Goal: Task Accomplishment & Management: Manage account settings

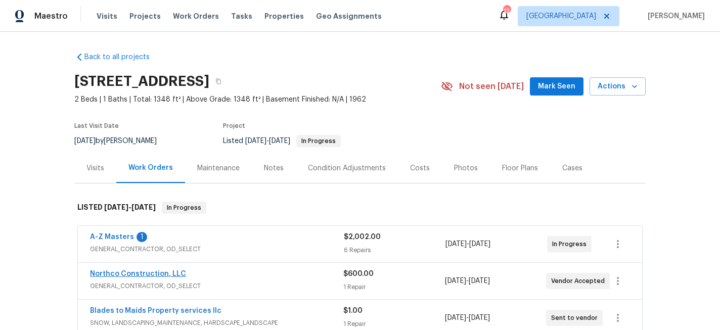
scroll to position [19, 0]
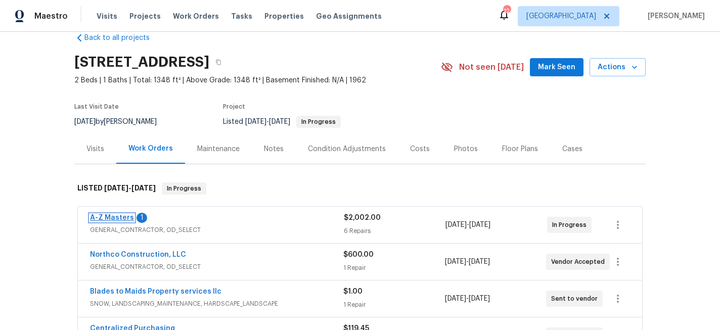
click at [120, 218] on link "A-Z Masters" at bounding box center [112, 217] width 44 height 7
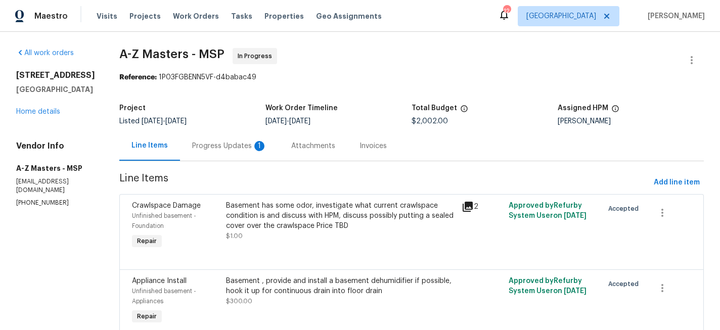
click at [196, 146] on div "Progress Updates 1" at bounding box center [229, 146] width 75 height 10
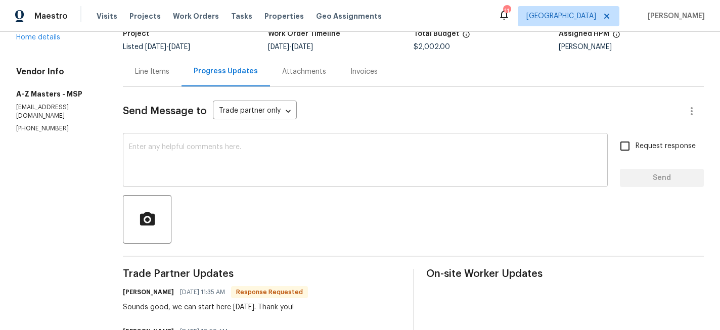
scroll to position [104, 0]
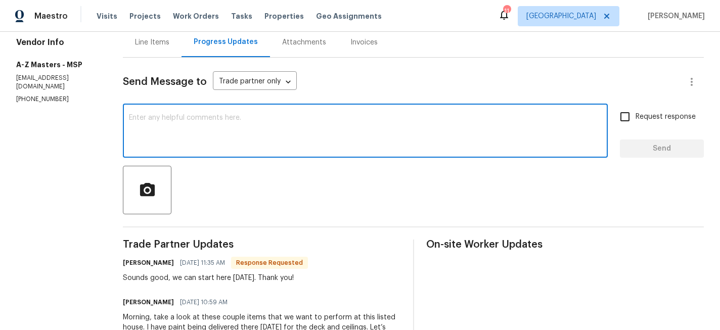
click at [254, 135] on textarea at bounding box center [365, 131] width 473 height 35
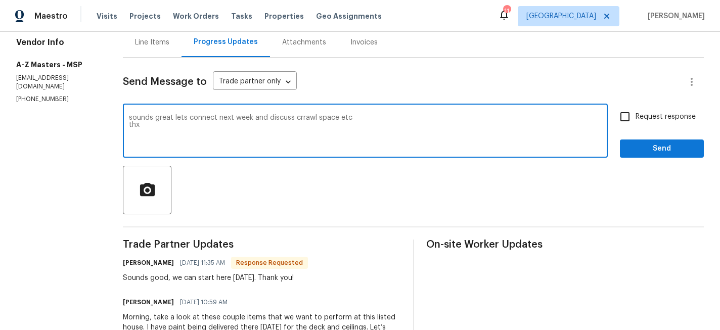
click at [303, 115] on textarea "sounds great lets connect next week and discuss crrawl space etc thx" at bounding box center [365, 131] width 473 height 35
click at [386, 121] on textarea "sounds great lets connect next week and discuss crawl space etc thx" at bounding box center [365, 131] width 473 height 35
type textarea "sounds great lets connect next week and discuss crawl space etc ill request it …"
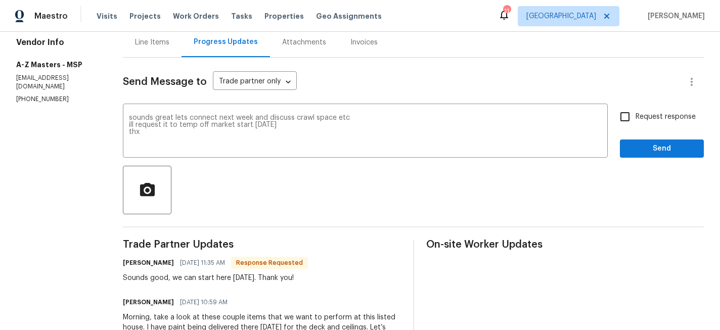
click at [646, 114] on span "Request response" at bounding box center [665, 117] width 60 height 11
click at [635, 114] on input "Request response" at bounding box center [624, 116] width 21 height 21
checkbox input "true"
click at [648, 150] on span "Send" at bounding box center [662, 149] width 68 height 13
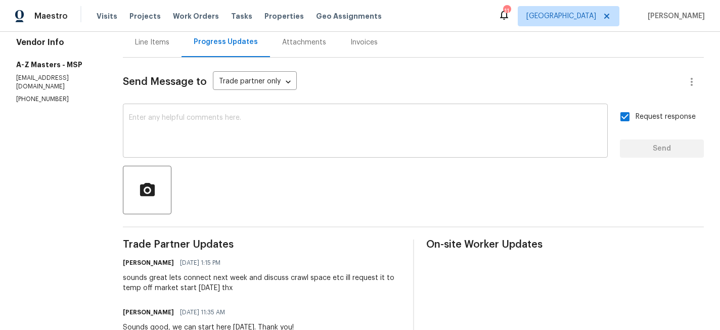
scroll to position [0, 0]
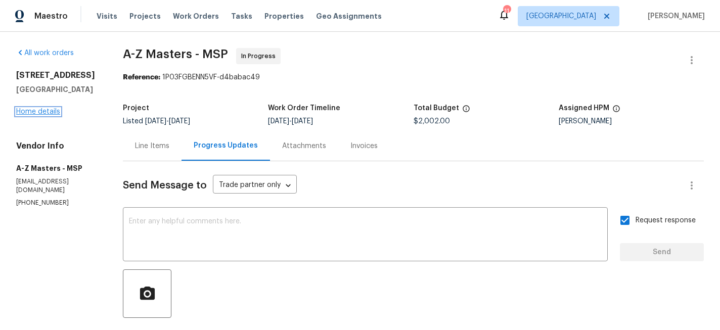
click at [43, 112] on link "Home details" at bounding box center [38, 111] width 44 height 7
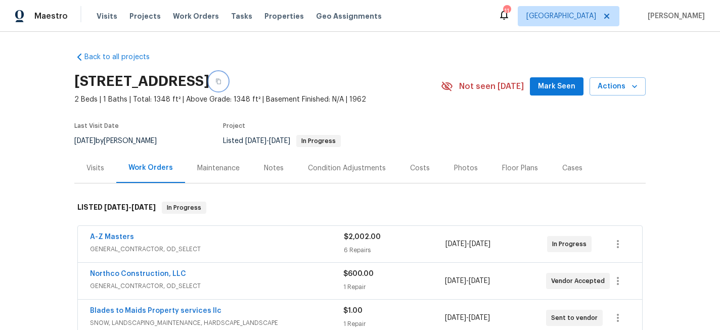
click at [227, 75] on button "button" at bounding box center [218, 81] width 18 height 18
click at [221, 83] on icon "button" at bounding box center [218, 81] width 6 height 6
click at [625, 93] on button "Actions" at bounding box center [617, 86] width 56 height 19
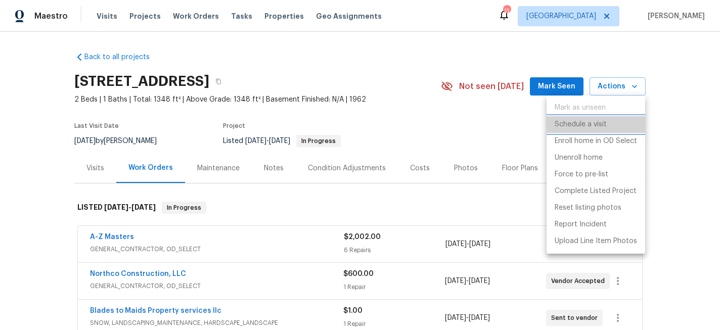
click at [608, 120] on li "Schedule a visit" at bounding box center [595, 124] width 99 height 17
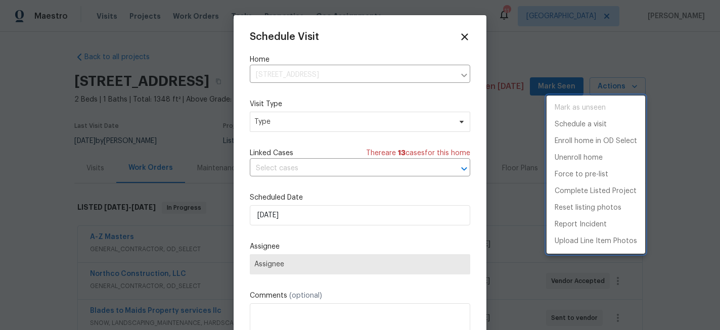
click at [319, 127] on div at bounding box center [360, 165] width 720 height 330
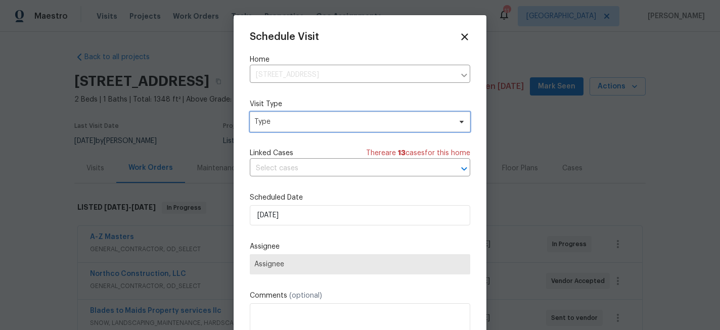
click at [316, 123] on span "Type" at bounding box center [352, 122] width 197 height 10
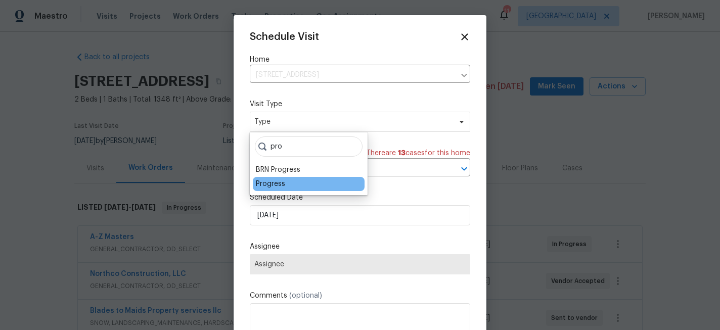
type input "pro"
click at [285, 180] on div "Progress" at bounding box center [309, 184] width 112 height 14
click at [276, 186] on div "Progress" at bounding box center [270, 184] width 29 height 10
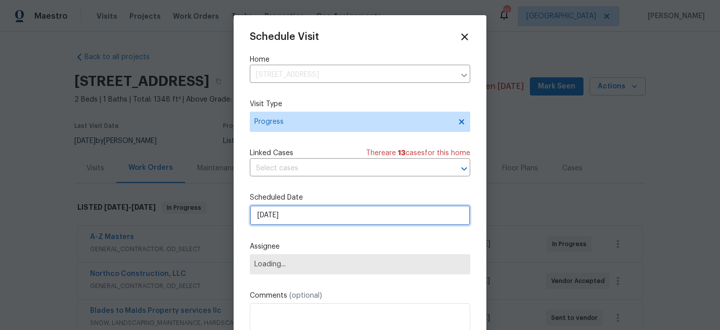
click at [283, 212] on input "[DATE]" at bounding box center [360, 215] width 220 height 20
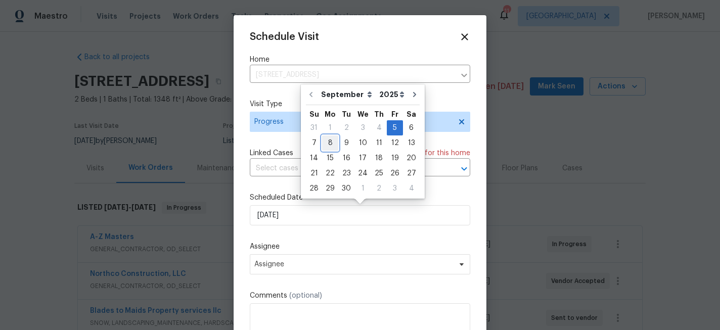
click at [327, 146] on div "8" at bounding box center [330, 143] width 16 height 14
type input "9/8/2025"
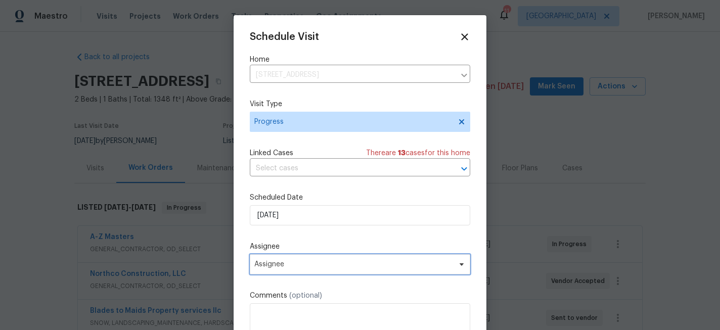
click at [286, 266] on span "Assignee" at bounding box center [353, 264] width 198 height 8
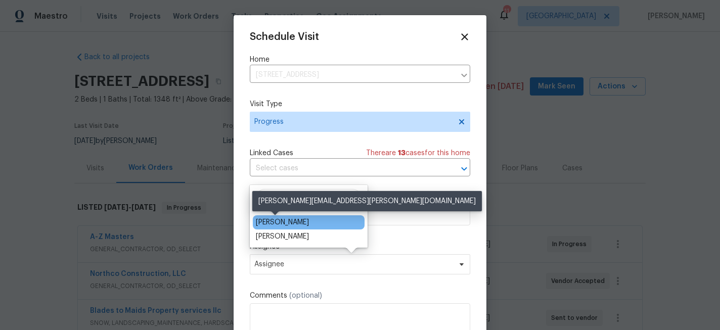
type input "matt"
click at [277, 226] on div "[PERSON_NAME]" at bounding box center [282, 222] width 53 height 10
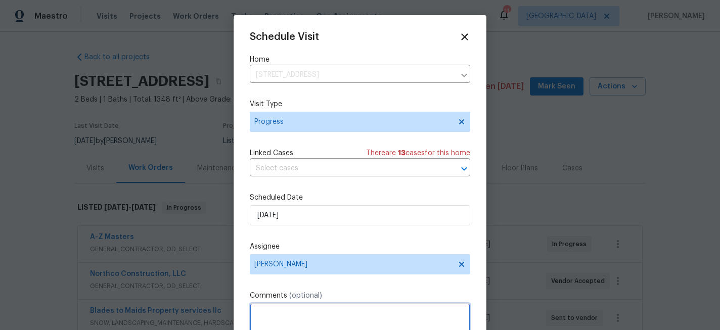
click at [292, 307] on textarea at bounding box center [360, 323] width 220 height 40
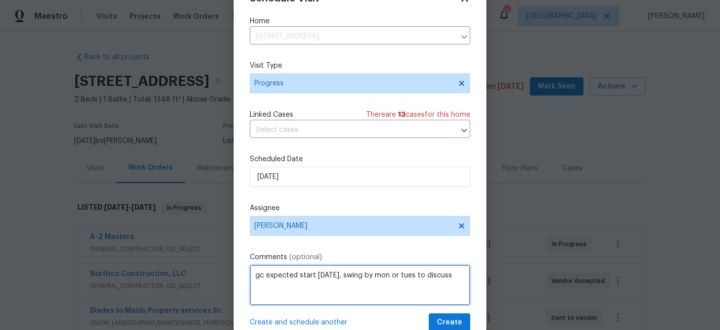
scroll to position [18, 0]
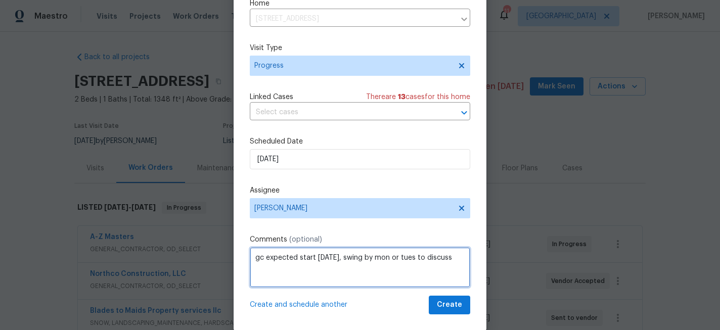
type textarea "gc expected start today, swing by mon or tues to discuss"
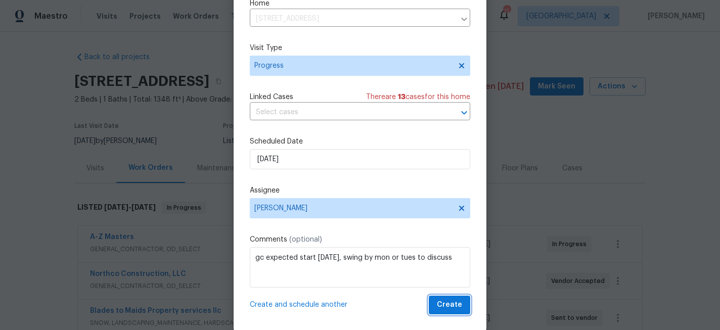
click at [447, 305] on span "Create" at bounding box center [449, 305] width 25 height 13
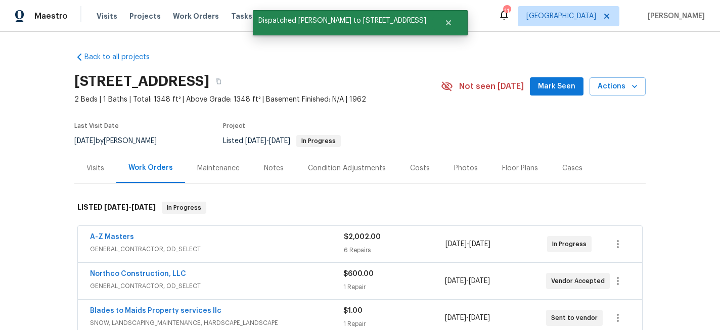
scroll to position [0, 0]
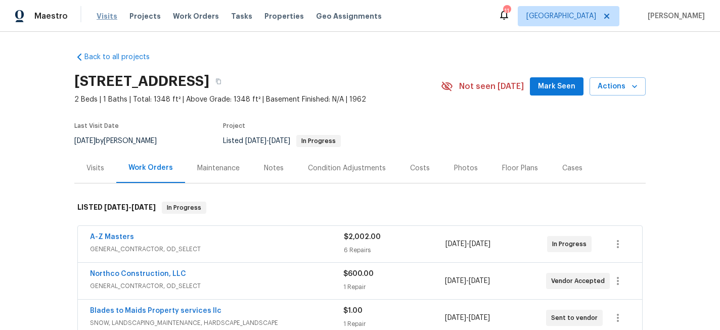
click at [105, 19] on span "Visits" at bounding box center [107, 16] width 21 height 10
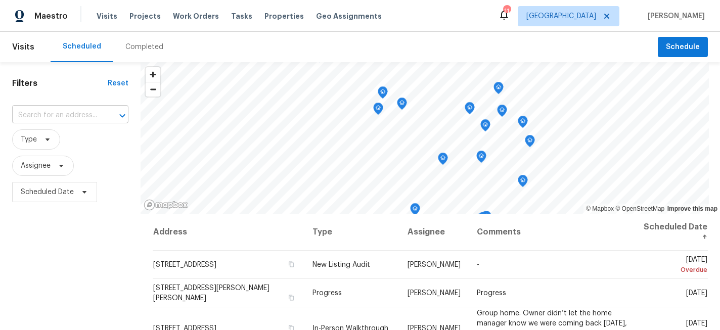
click at [58, 113] on input "text" at bounding box center [56, 116] width 88 height 16
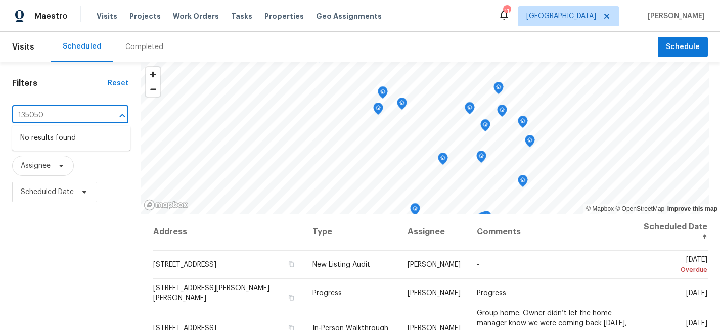
type input "13505"
click at [69, 126] on ul "13505 63rd Ave N, Maple Grove, MN 55311" at bounding box center [71, 138] width 118 height 25
click at [77, 135] on li "13505 63rd Ave N, Maple Grove, MN 55311" at bounding box center [71, 138] width 118 height 17
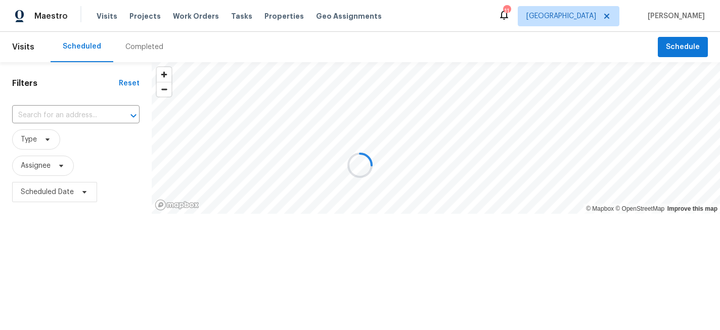
type input "13505 63rd Ave N, Maple Grove, MN 55311"
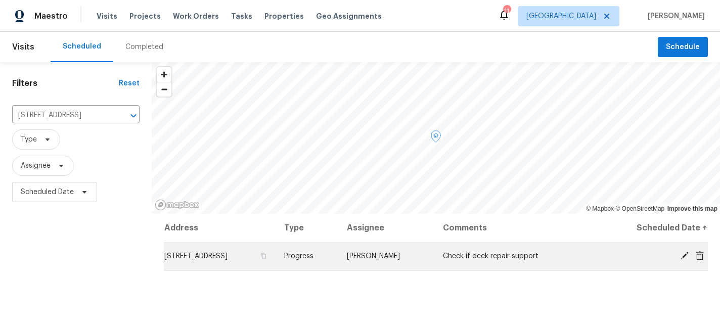
click at [682, 256] on icon at bounding box center [684, 256] width 8 height 8
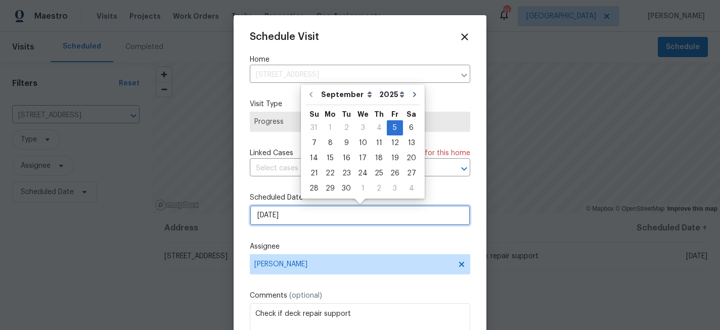
click at [371, 217] on input "[DATE]" at bounding box center [360, 215] width 220 height 20
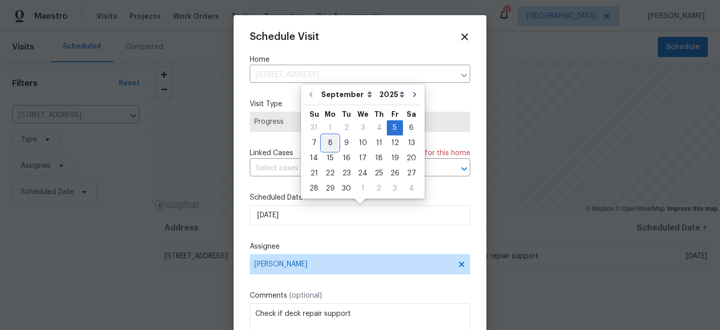
click at [325, 148] on div "8" at bounding box center [330, 143] width 16 height 14
type input "9/8/2025"
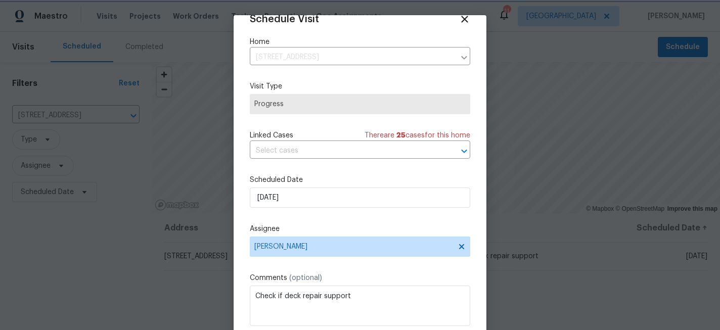
scroll to position [54, 0]
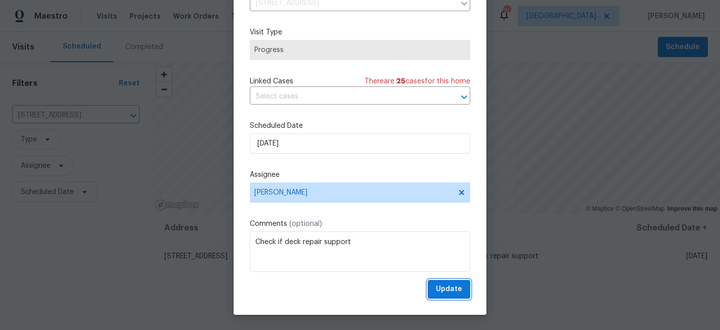
click at [443, 288] on span "Update" at bounding box center [449, 289] width 26 height 13
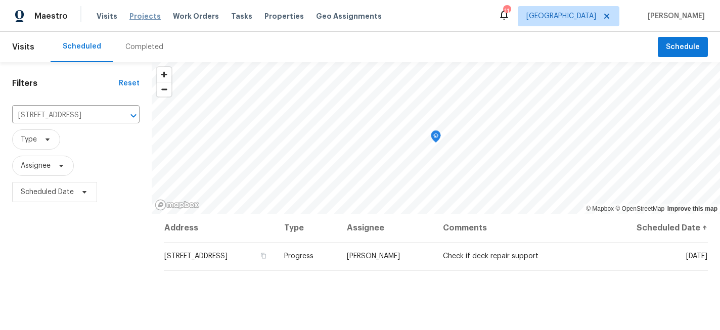
click at [142, 16] on span "Projects" at bounding box center [144, 16] width 31 height 10
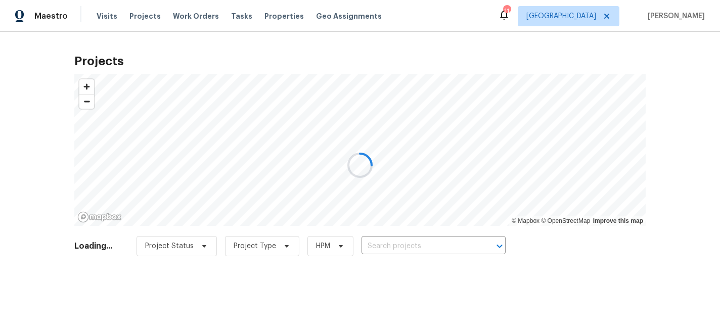
click at [418, 250] on div at bounding box center [360, 165] width 720 height 330
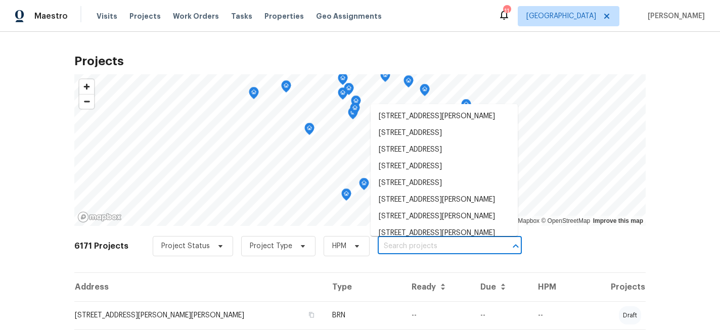
click at [414, 249] on input "text" at bounding box center [436, 247] width 116 height 16
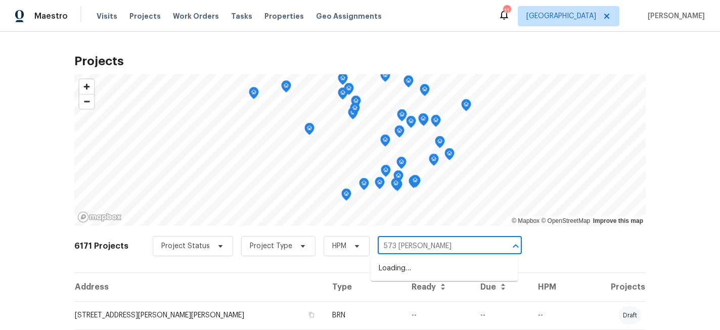
type input "573 kayla"
click at [446, 268] on li "573 Kayla Ln, Hanover, MN 55341" at bounding box center [444, 268] width 147 height 17
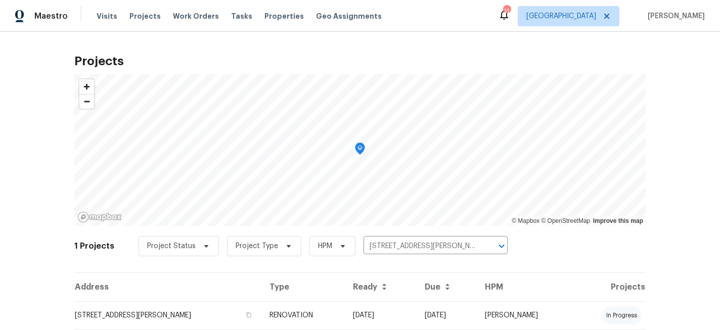
scroll to position [32, 0]
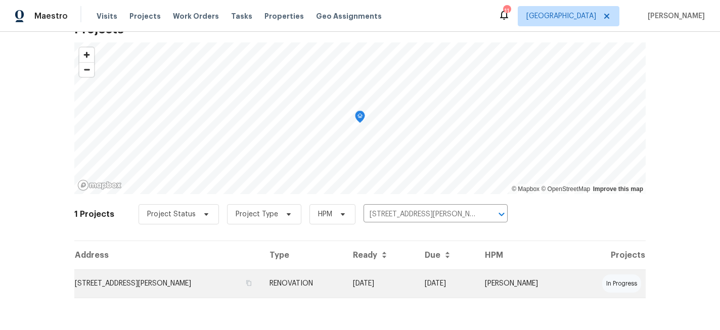
click at [154, 277] on td "573 Kayla Ln, Hanover, MN 55341" at bounding box center [167, 283] width 187 height 28
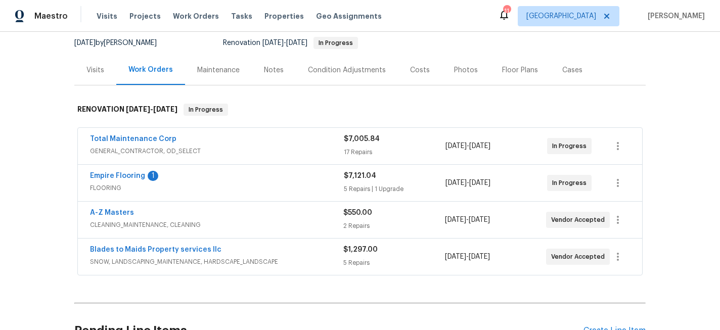
scroll to position [98, 0]
click at [151, 136] on link "Total Maintenance Corp" at bounding box center [133, 139] width 86 height 7
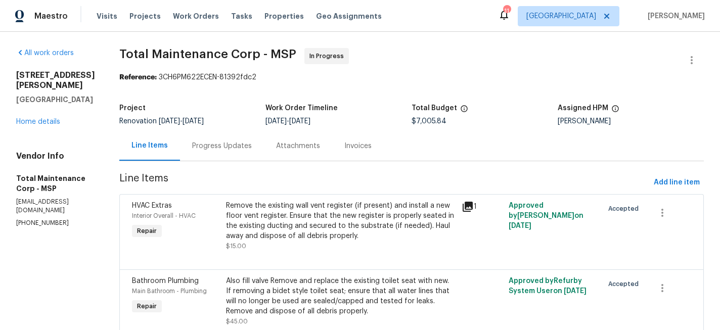
click at [210, 139] on div "Progress Updates" at bounding box center [222, 146] width 84 height 30
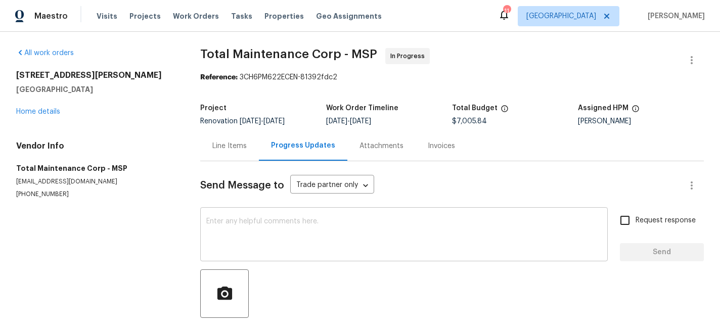
scroll to position [45, 0]
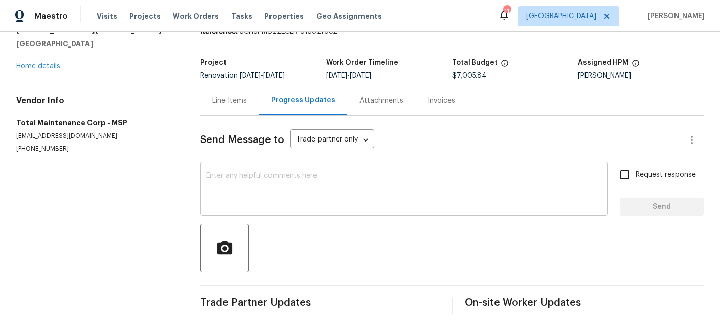
click at [284, 176] on textarea at bounding box center [403, 189] width 395 height 35
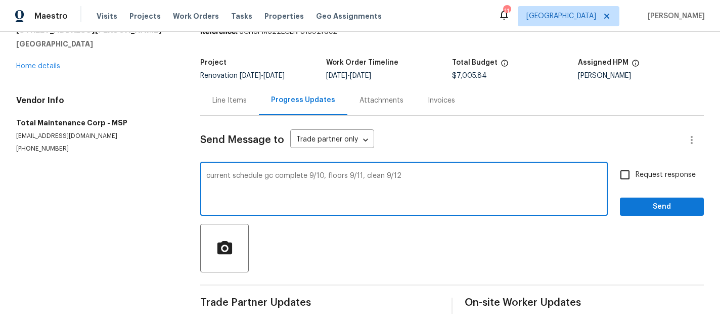
type textarea "current schedule gc complete 9/10, floors 9/11, clean 9/12"
click at [630, 175] on input "Request response" at bounding box center [624, 174] width 21 height 21
checkbox input "true"
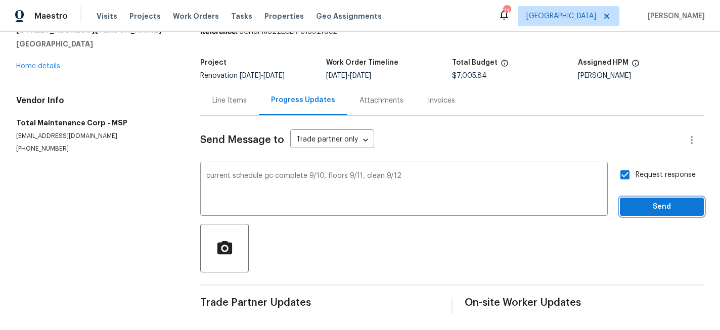
click at [638, 214] on button "Send" at bounding box center [662, 207] width 84 height 19
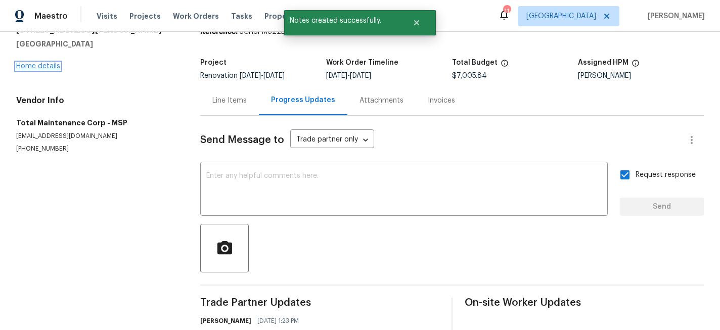
click at [43, 63] on link "Home details" at bounding box center [38, 66] width 44 height 7
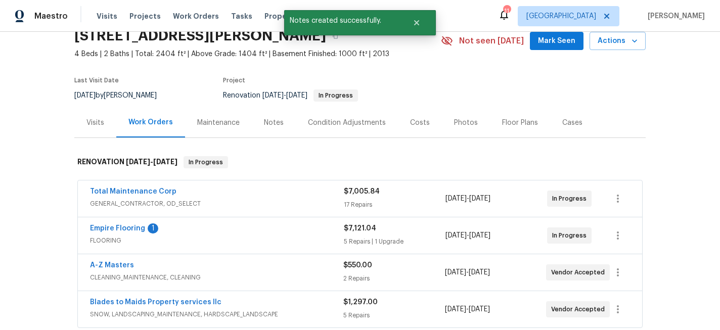
scroll to position [53, 0]
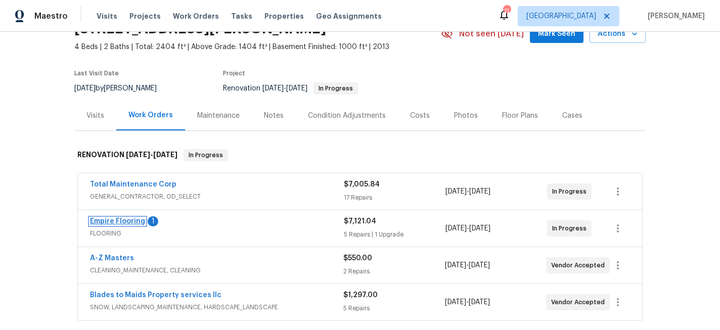
click at [115, 220] on link "Empire Flooring" at bounding box center [117, 221] width 55 height 7
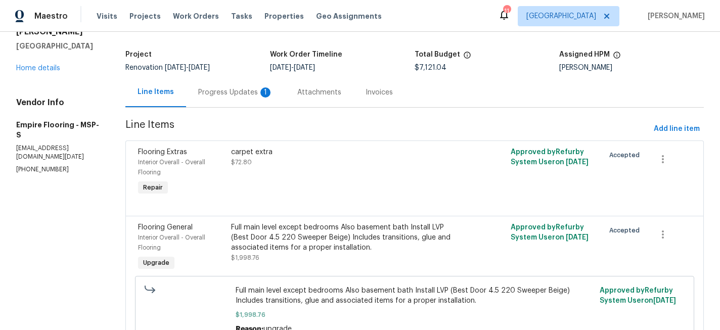
click at [240, 93] on div "Progress Updates 1" at bounding box center [235, 92] width 75 height 10
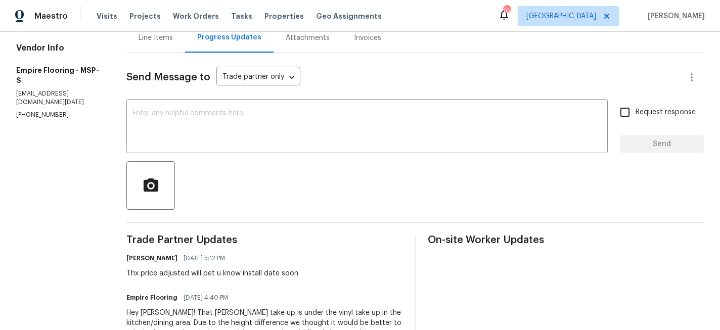
scroll to position [106, 0]
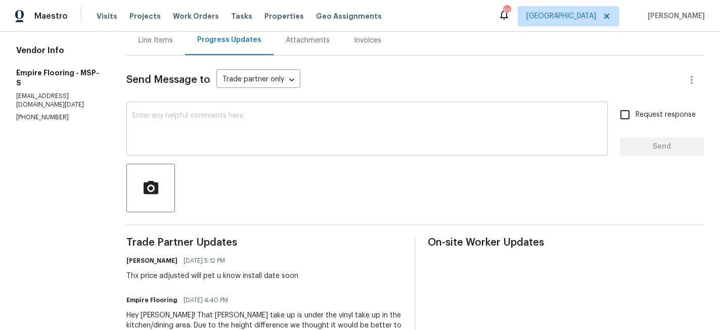
click at [257, 128] on textarea at bounding box center [366, 129] width 469 height 35
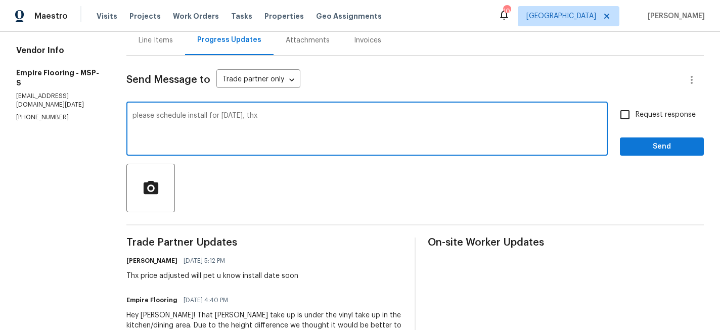
type textarea "please schedule install for 9/11 thursday, thx"
click at [627, 117] on input "Request response" at bounding box center [624, 114] width 21 height 21
checkbox input "true"
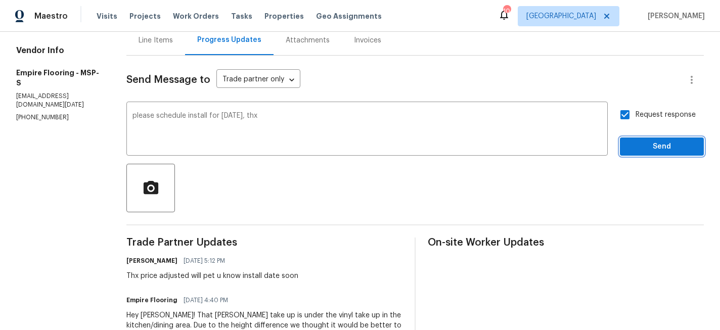
click at [633, 147] on span "Send" at bounding box center [662, 147] width 68 height 13
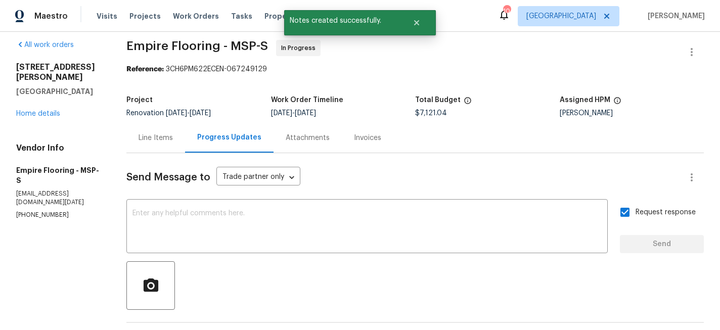
scroll to position [0, 0]
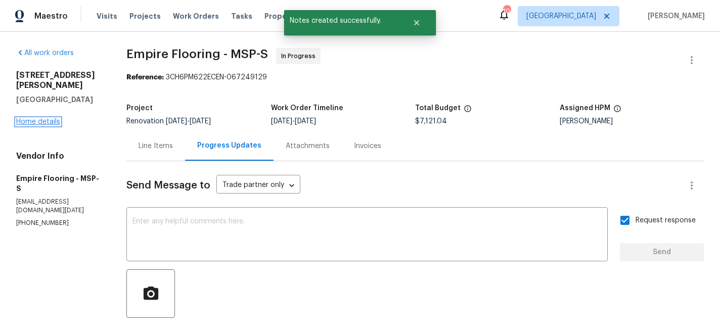
click at [44, 118] on link "Home details" at bounding box center [38, 121] width 44 height 7
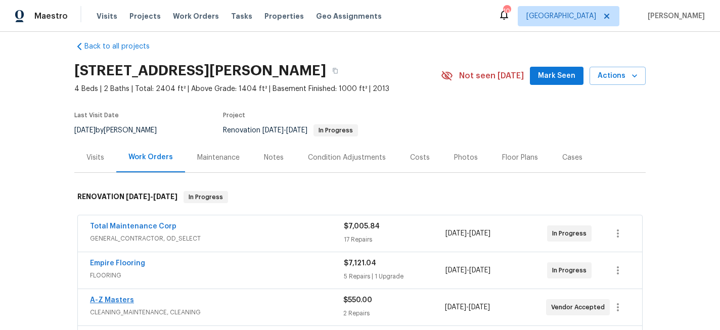
scroll to position [168, 0]
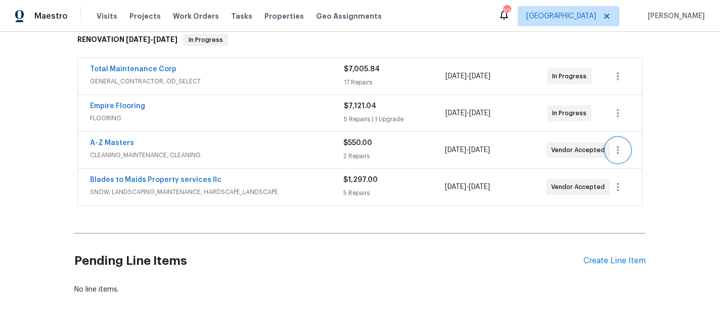
click at [618, 155] on icon "button" at bounding box center [618, 150] width 12 height 12
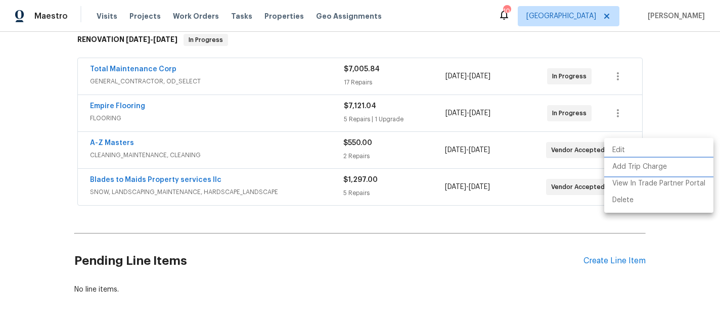
click at [616, 161] on li "Add Trip Charge" at bounding box center [658, 167] width 109 height 17
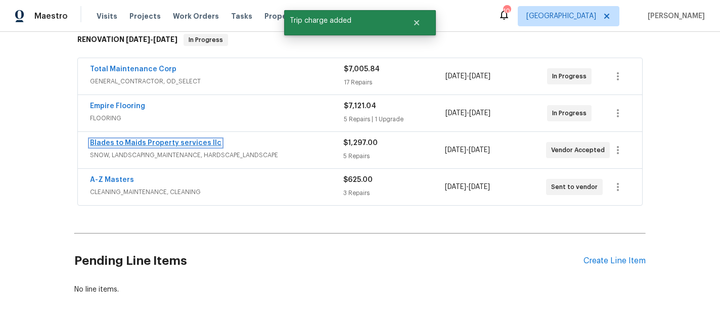
click at [193, 142] on link "Blades to Maids Property services llc" at bounding box center [155, 143] width 131 height 7
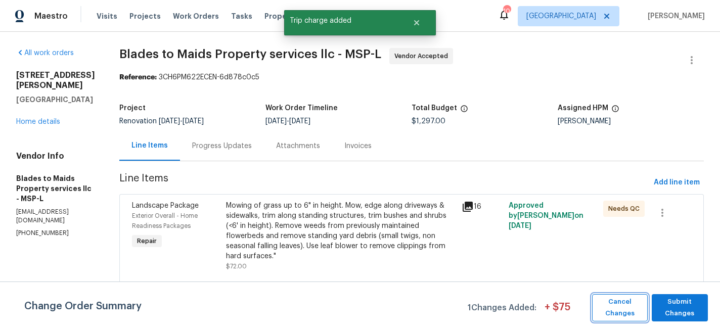
click at [618, 303] on span "Cancel Changes" at bounding box center [619, 307] width 45 height 23
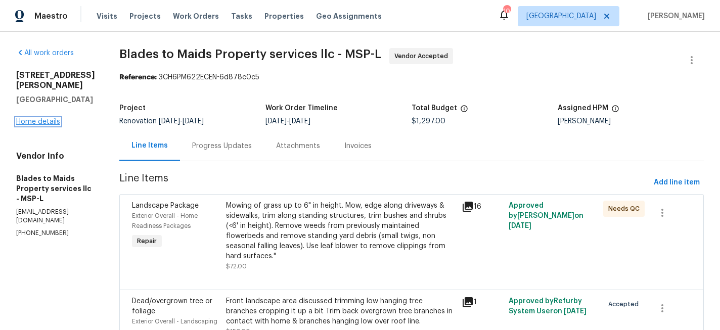
click at [37, 125] on link "Home details" at bounding box center [38, 121] width 44 height 7
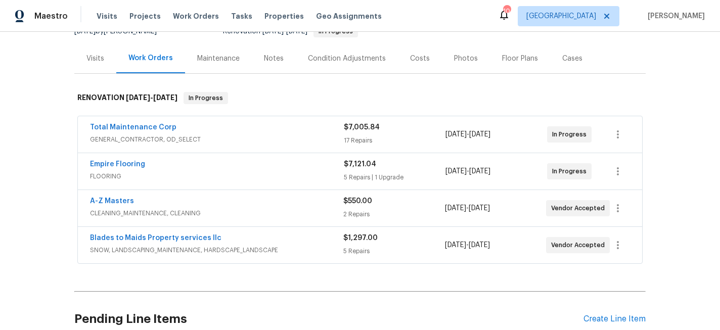
scroll to position [105, 0]
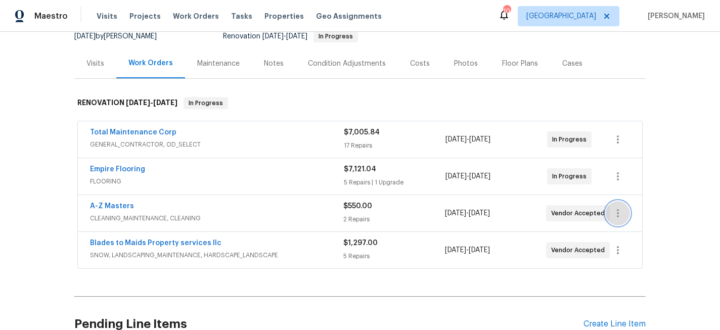
click at [617, 214] on icon "button" at bounding box center [618, 213] width 12 height 12
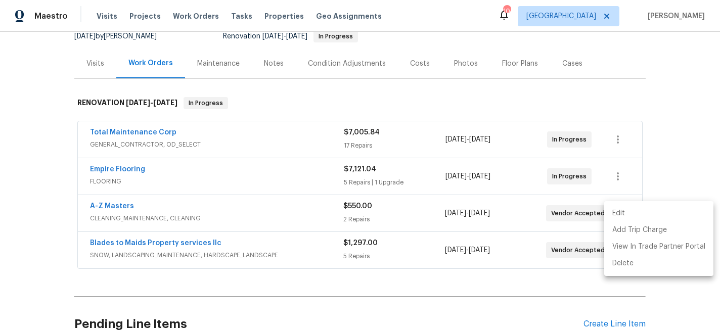
click at [617, 214] on li "Edit" at bounding box center [658, 213] width 109 height 17
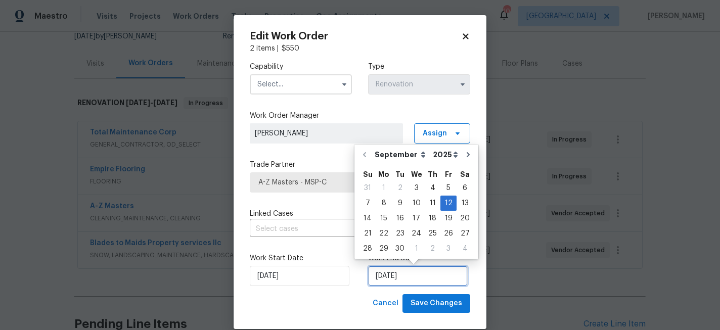
click at [416, 278] on input "[DATE]" at bounding box center [418, 276] width 100 height 20
click at [382, 218] on div "15" at bounding box center [384, 218] width 16 height 14
type input "9/15/2025"
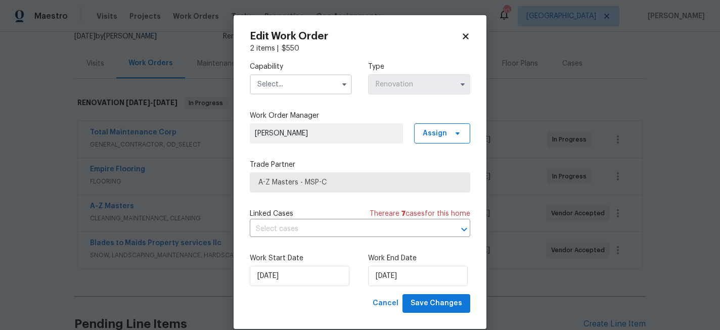
click at [301, 81] on input "text" at bounding box center [301, 84] width 102 height 20
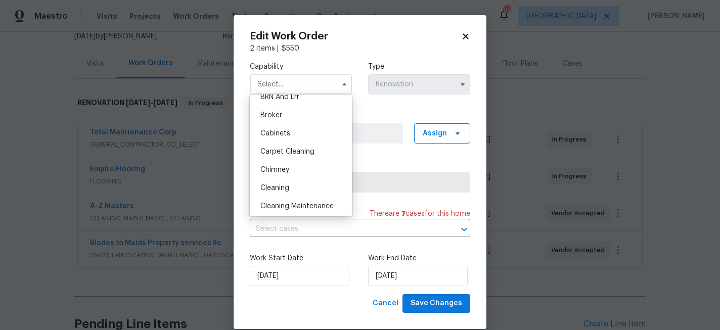
scroll to position [99, 0]
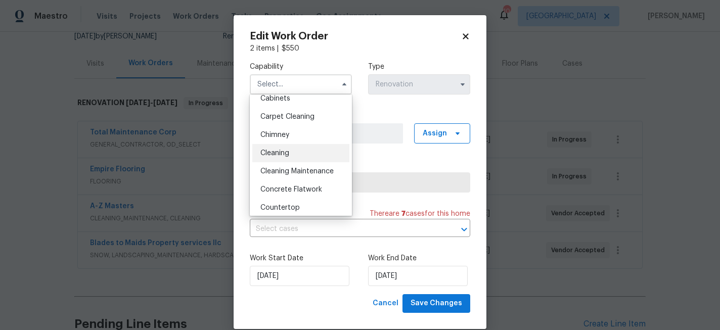
click at [296, 149] on div "Cleaning" at bounding box center [300, 153] width 97 height 18
type input "Cleaning"
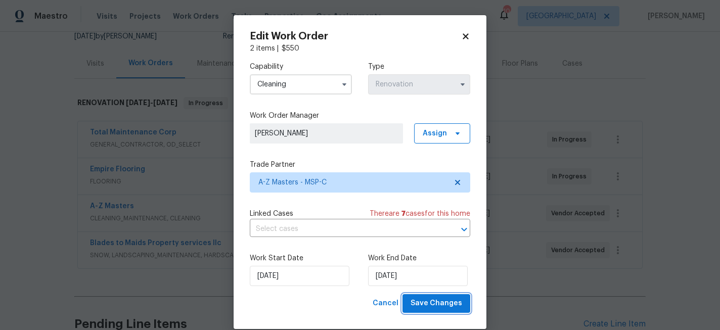
click at [445, 300] on span "Save Changes" at bounding box center [437, 303] width 52 height 13
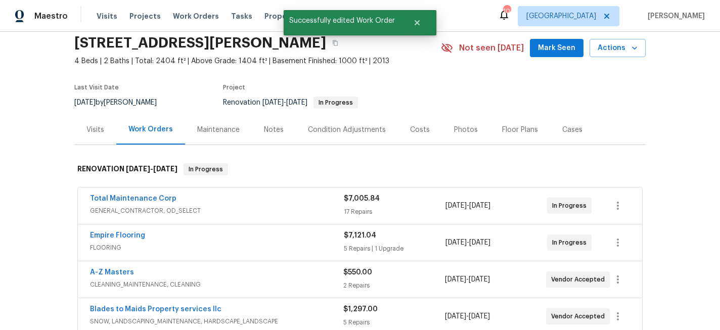
scroll to position [0, 0]
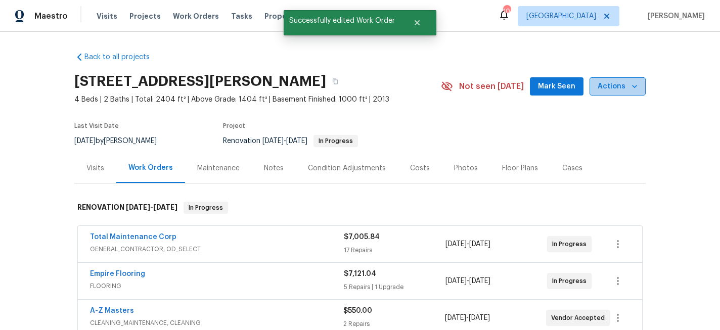
click at [631, 88] on icon "button" at bounding box center [634, 86] width 10 height 10
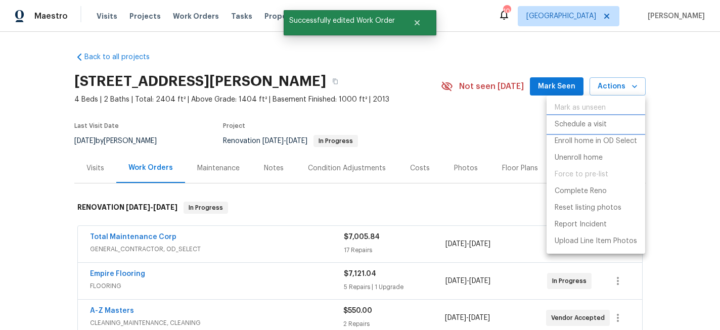
click at [570, 121] on p "Schedule a visit" at bounding box center [581, 124] width 52 height 11
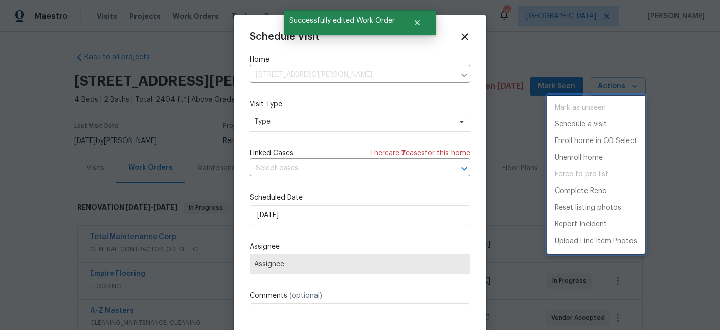
click at [329, 123] on div at bounding box center [360, 165] width 720 height 330
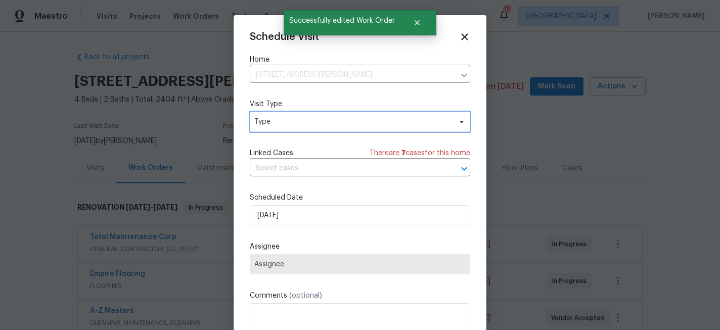
click at [329, 123] on span "Type" at bounding box center [352, 122] width 197 height 10
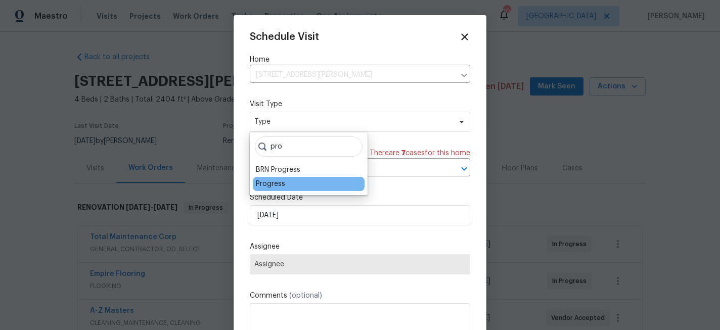
type input "pro"
click at [279, 183] on div "Progress" at bounding box center [270, 184] width 29 height 10
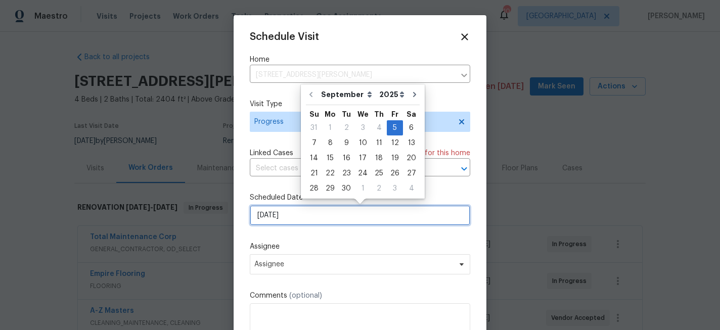
click at [289, 217] on input "[DATE]" at bounding box center [360, 215] width 220 height 20
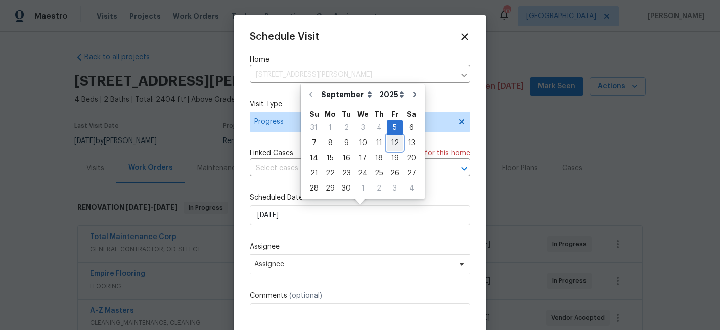
click at [393, 143] on div "12" at bounding box center [395, 143] width 16 height 14
type input "[DATE]"
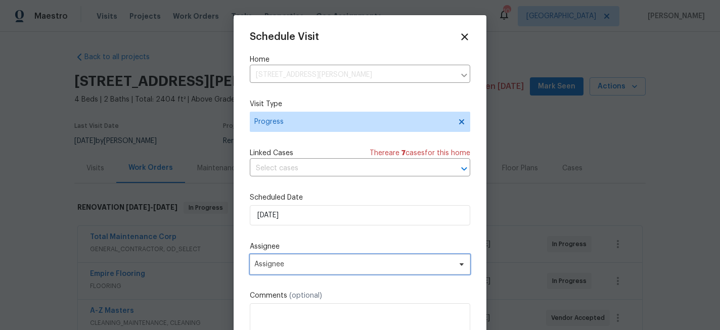
click at [307, 269] on span "Assignee" at bounding box center [360, 264] width 220 height 20
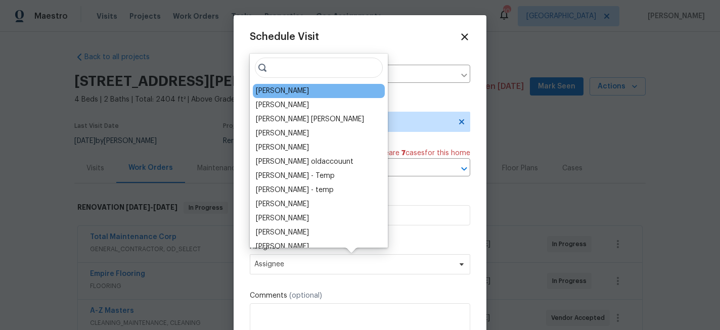
click at [274, 90] on div "[PERSON_NAME]" at bounding box center [282, 91] width 53 height 10
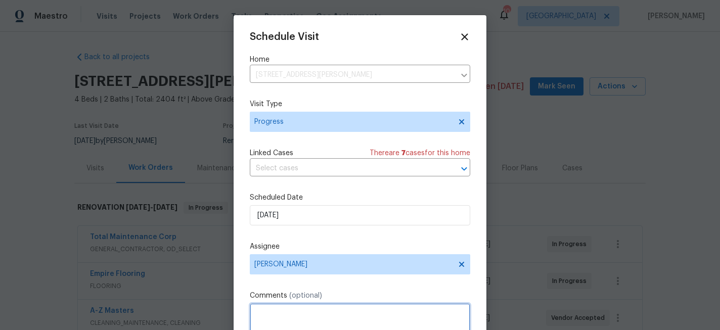
click at [290, 319] on textarea at bounding box center [360, 323] width 220 height 40
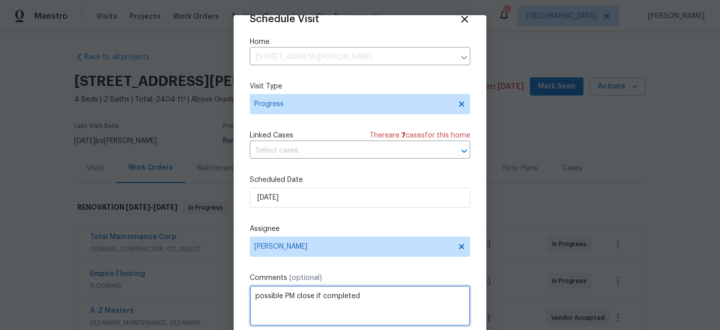
scroll to position [54, 0]
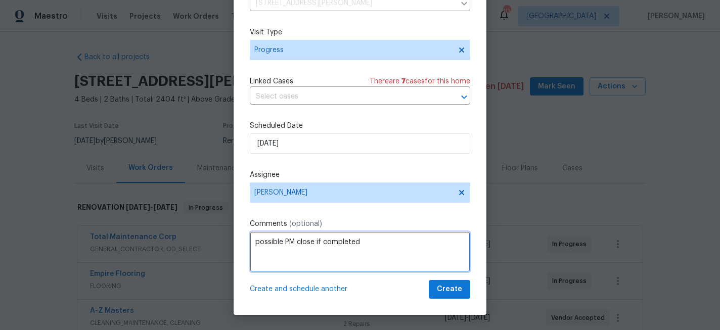
type textarea "possible PM close if completed"
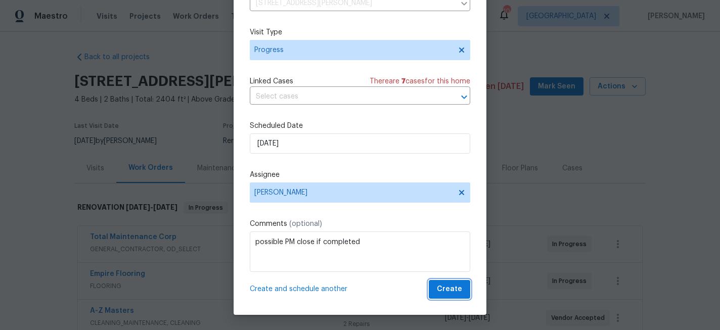
click at [458, 288] on span "Create" at bounding box center [449, 289] width 25 height 13
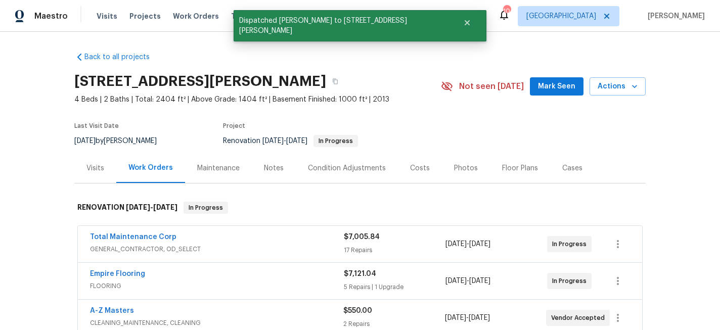
scroll to position [0, 0]
click at [630, 83] on icon "button" at bounding box center [634, 86] width 10 height 10
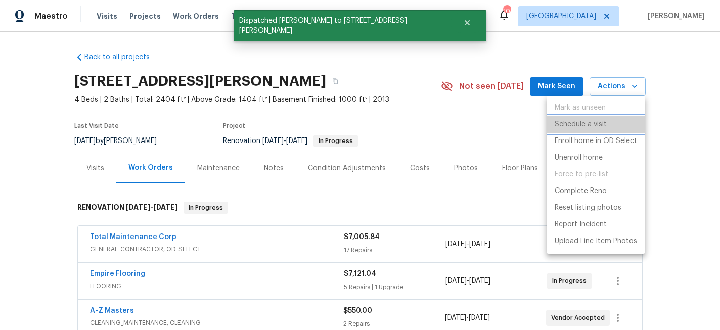
click at [591, 130] on li "Schedule a visit" at bounding box center [595, 124] width 99 height 17
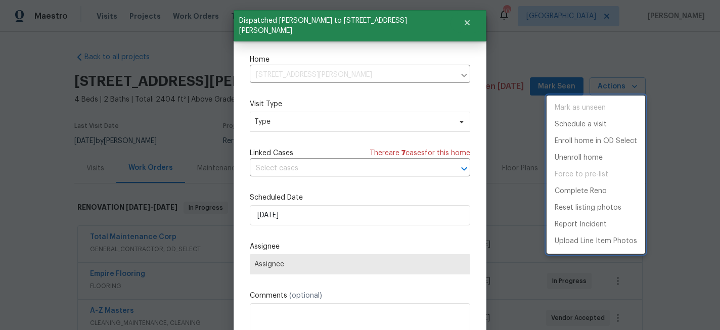
click at [315, 217] on div at bounding box center [360, 165] width 720 height 330
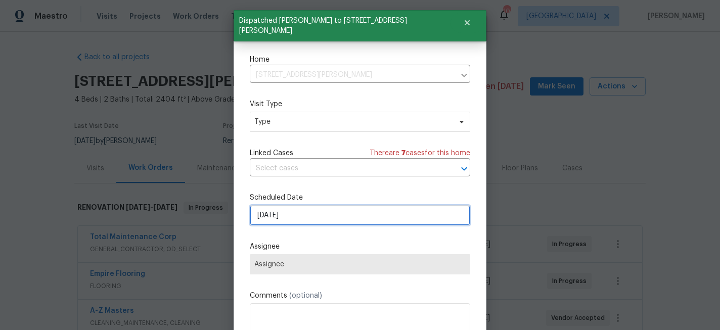
click at [318, 210] on input "[DATE]" at bounding box center [360, 215] width 220 height 20
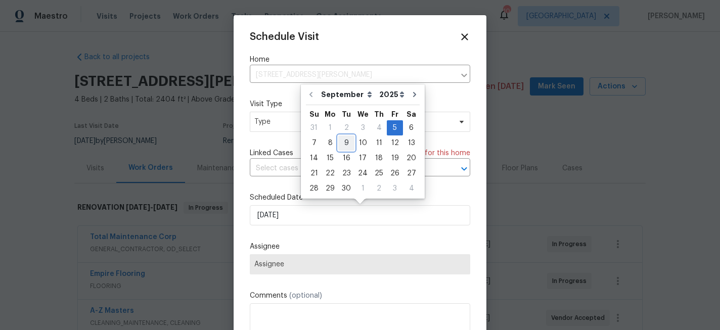
click at [342, 147] on div "9" at bounding box center [346, 143] width 16 height 14
type input "9/9/2025"
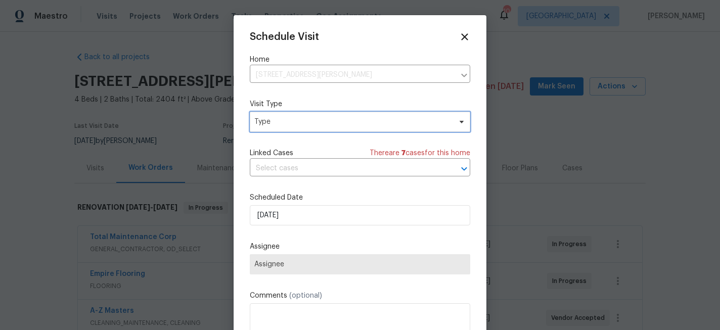
click at [300, 123] on span "Type" at bounding box center [352, 122] width 197 height 10
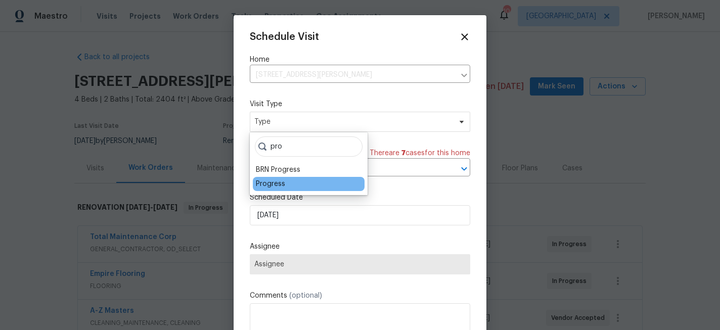
type input "pro"
click at [271, 181] on div "Progress" at bounding box center [270, 184] width 29 height 10
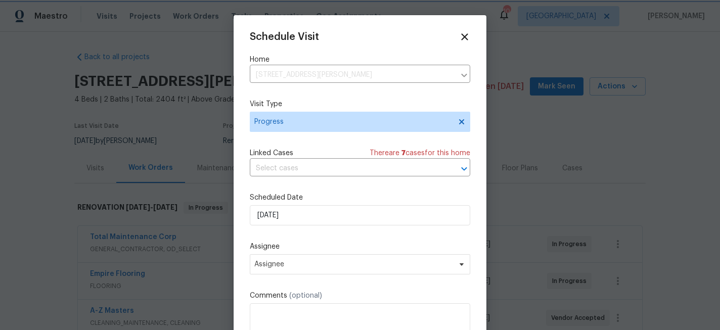
scroll to position [18, 0]
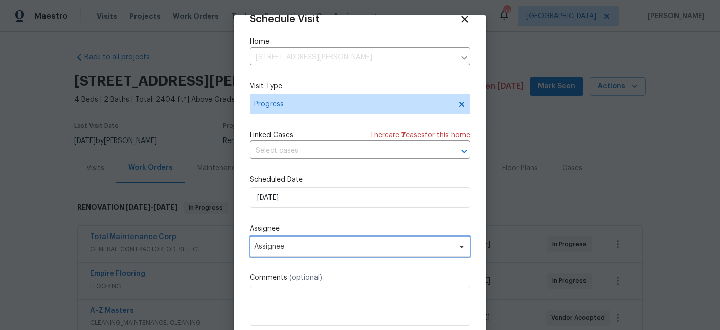
click at [361, 242] on span "Assignee" at bounding box center [360, 247] width 220 height 20
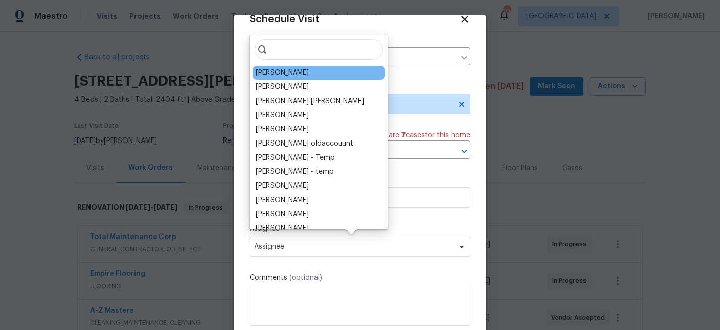
click at [292, 73] on div "[PERSON_NAME]" at bounding box center [282, 73] width 53 height 10
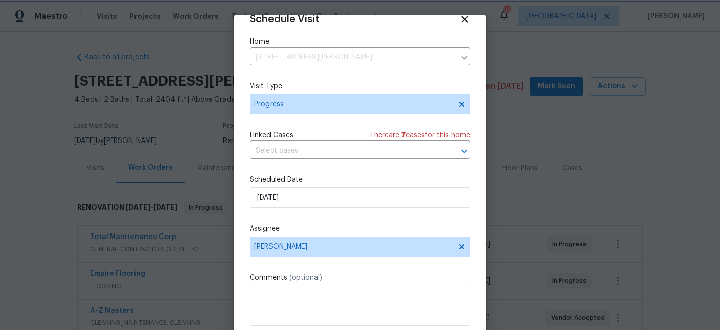
scroll to position [54, 0]
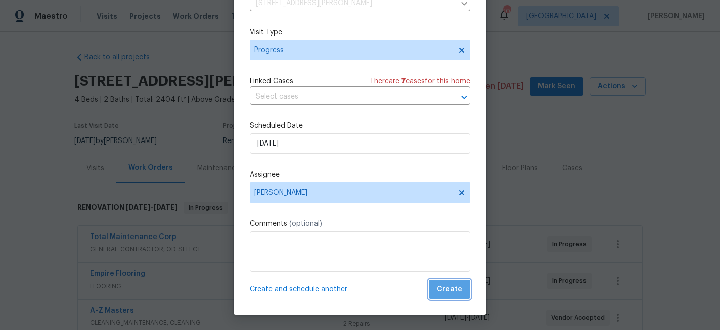
click at [453, 284] on span "Create" at bounding box center [449, 289] width 25 height 13
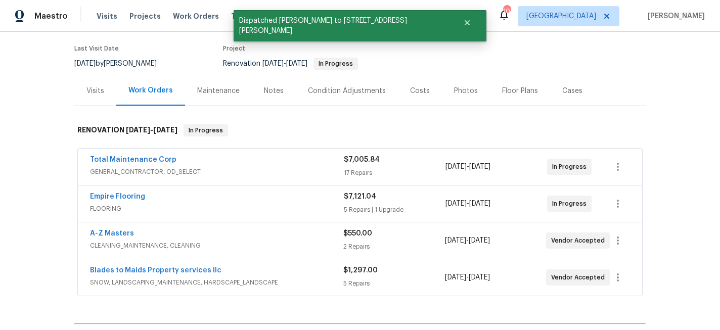
scroll to position [79, 0]
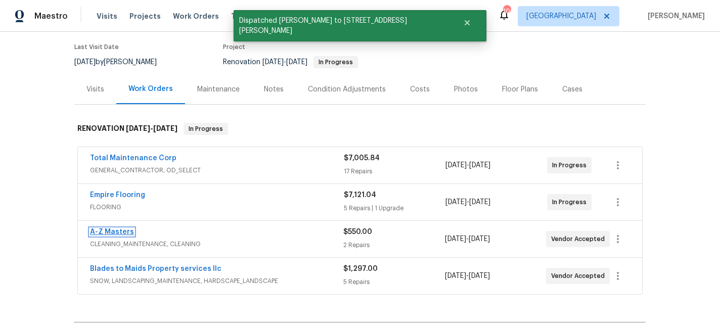
click at [111, 234] on link "A-Z Masters" at bounding box center [112, 232] width 44 height 7
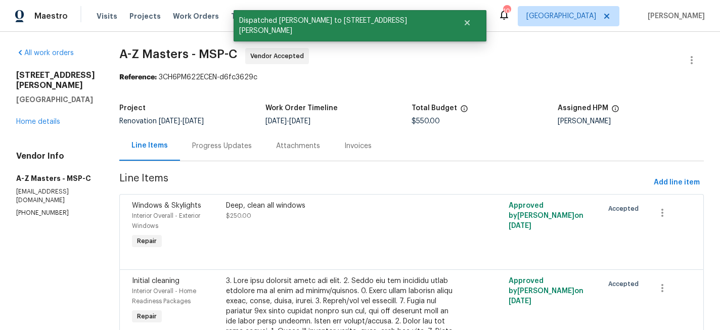
click at [192, 150] on div "Progress Updates" at bounding box center [222, 146] width 60 height 10
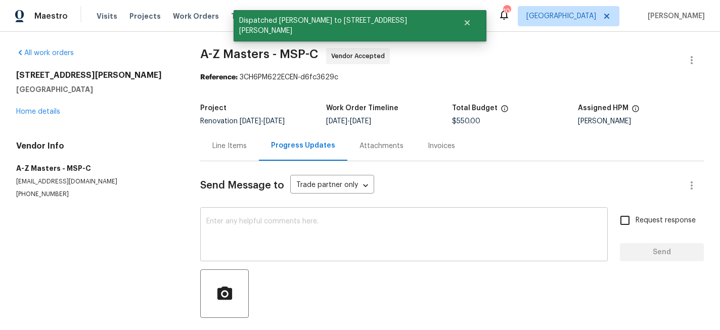
click at [257, 223] on textarea at bounding box center [403, 235] width 395 height 35
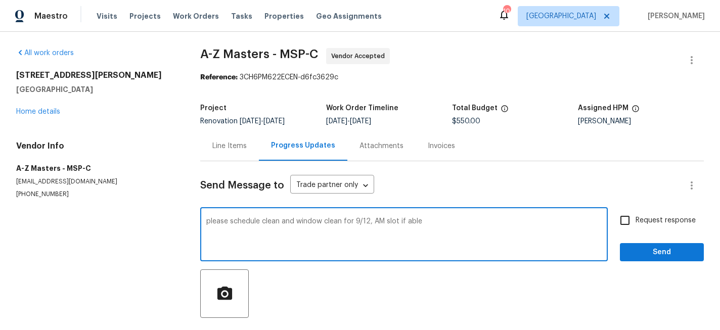
click at [206, 221] on textarea "please schedule clean and window clean for 9/12, AM slot if able" at bounding box center [403, 235] width 395 height 35
click at [507, 232] on textarea "hello) please schedule clean and window clean for 9/12, AM slot if able" at bounding box center [403, 235] width 395 height 35
type textarea "hello) please schedule clean and window clean for 9/12, AM slot if able , THX"
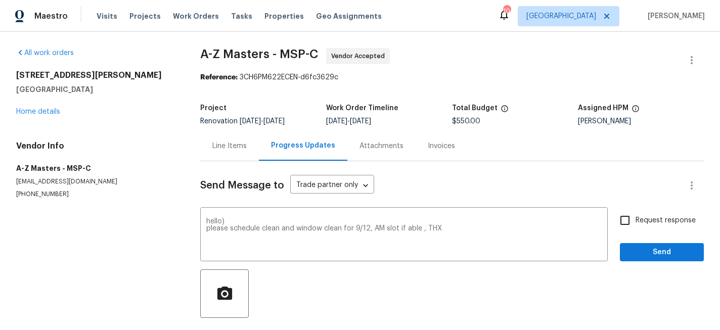
click at [644, 218] on span "Request response" at bounding box center [665, 220] width 60 height 11
click at [635, 218] on input "Request response" at bounding box center [624, 220] width 21 height 21
checkbox input "true"
click at [647, 246] on span "Send" at bounding box center [662, 252] width 68 height 13
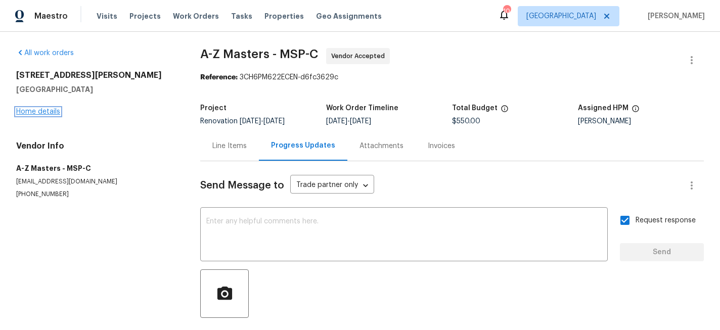
click at [47, 112] on link "Home details" at bounding box center [38, 111] width 44 height 7
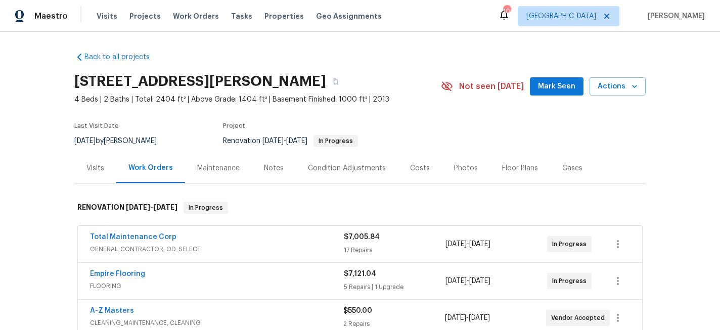
click at [272, 164] on div "Notes" at bounding box center [274, 168] width 20 height 10
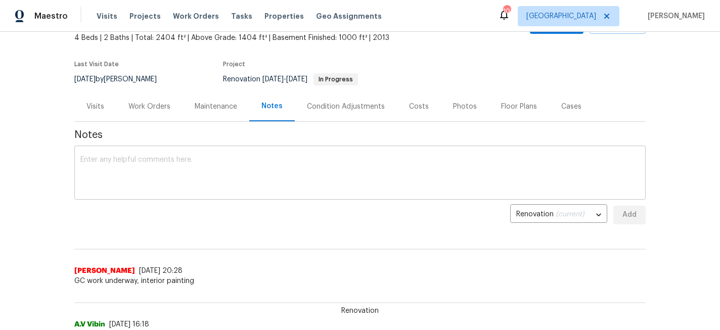
scroll to position [63, 0]
click at [216, 168] on textarea at bounding box center [359, 172] width 559 height 35
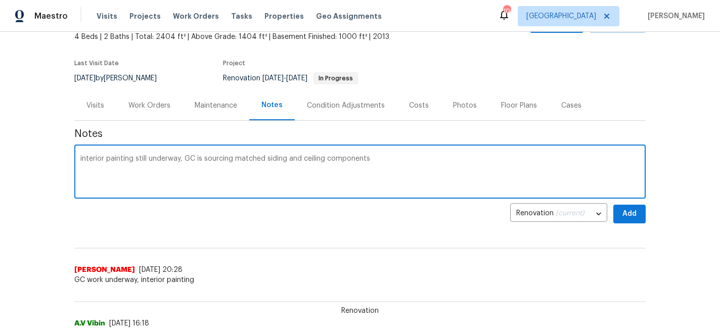
type textarea "interior painting still underway, GC is sourcing matched siding and ceiling com…"
click at [627, 215] on span "Add" at bounding box center [629, 214] width 16 height 13
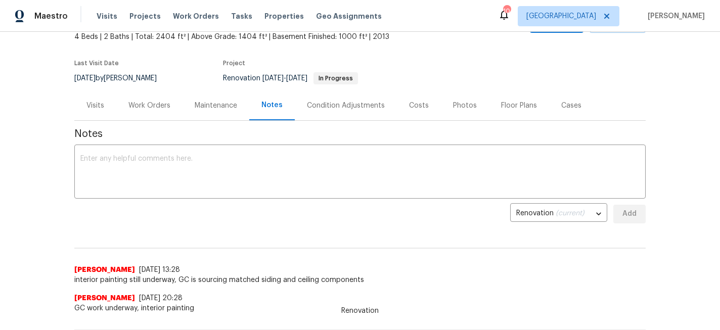
scroll to position [0, 0]
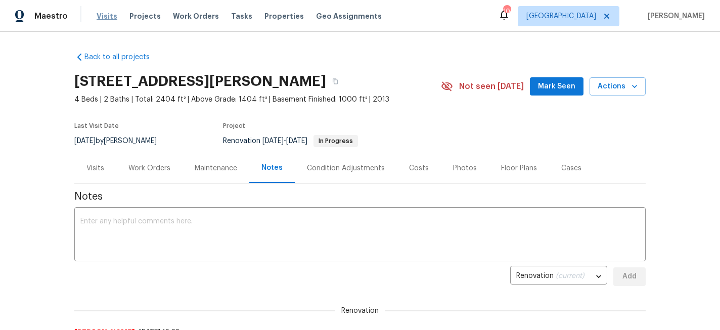
click at [104, 17] on span "Visits" at bounding box center [107, 16] width 21 height 10
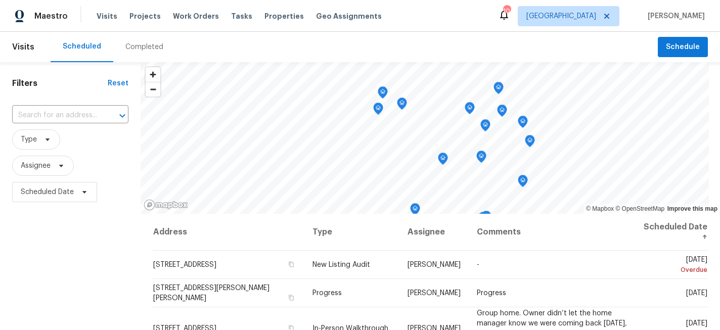
click at [149, 48] on div "Completed" at bounding box center [144, 47] width 38 height 10
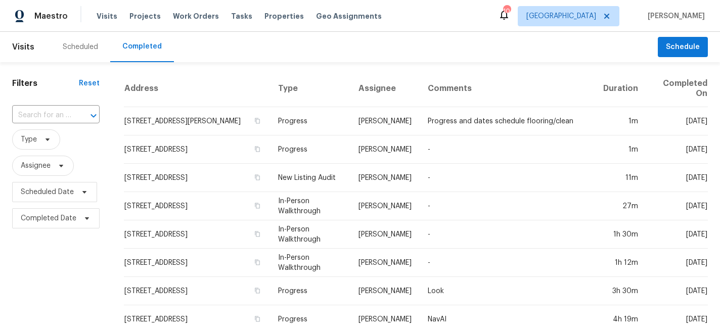
click at [68, 46] on div "Scheduled" at bounding box center [80, 47] width 35 height 10
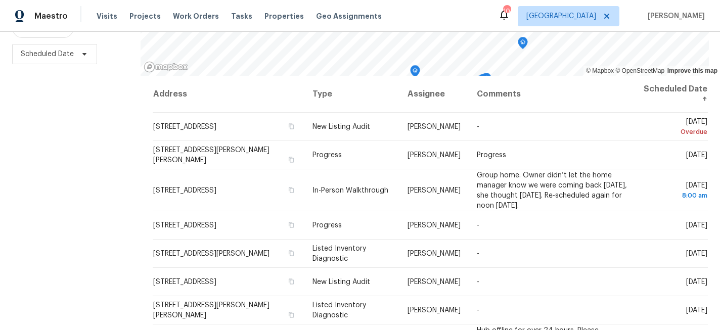
scroll to position [148, 0]
